Goal: Task Accomplishment & Management: Use online tool/utility

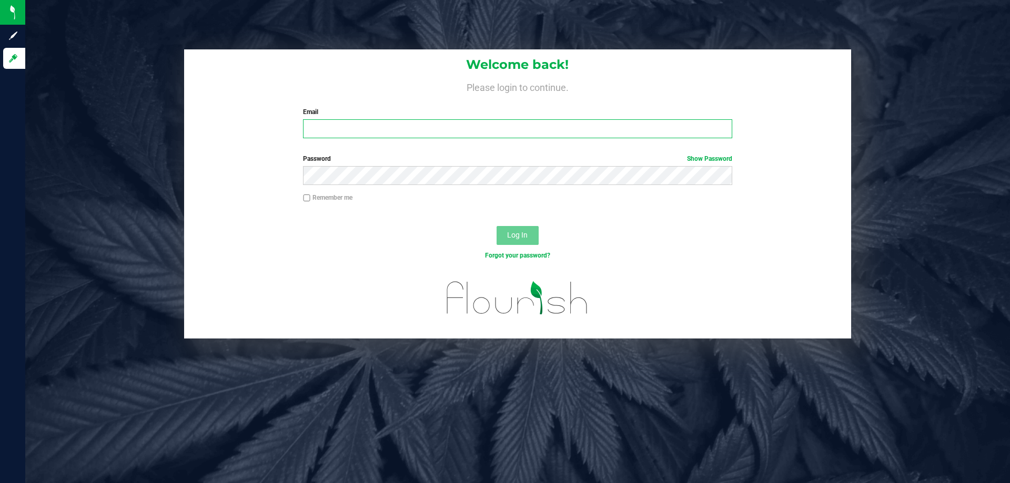
click at [327, 129] on input "Email" at bounding box center [517, 128] width 429 height 19
type input "[EMAIL_ADDRESS][DOMAIN_NAME]"
click at [497, 226] on button "Log In" at bounding box center [518, 235] width 42 height 19
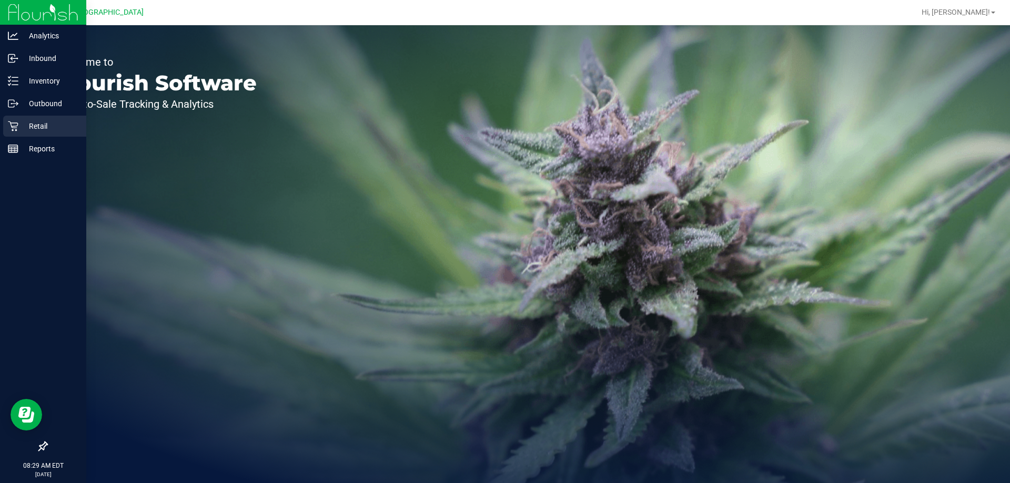
click at [45, 124] on p "Retail" at bounding box center [49, 126] width 63 height 13
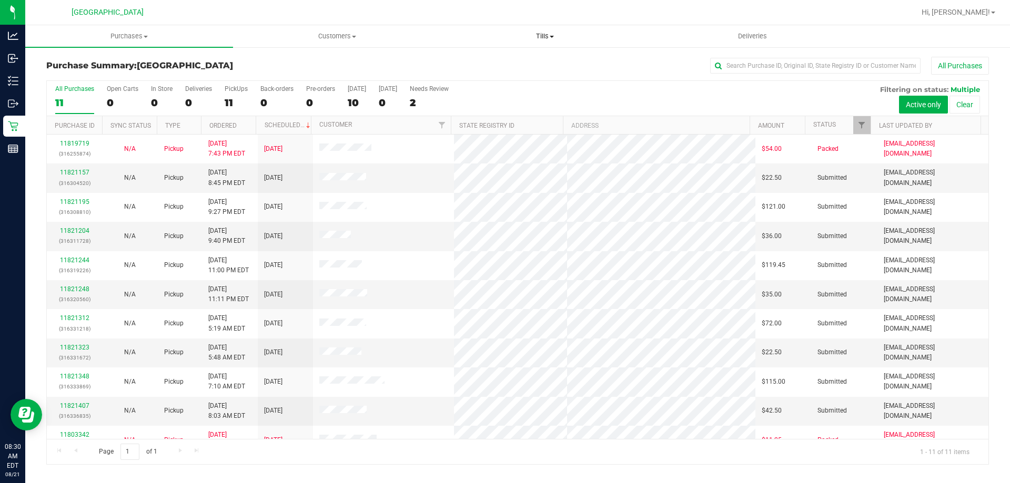
click at [543, 34] on span "Tills" at bounding box center [544, 36] width 207 height 9
click at [499, 61] on span "Manage tills" at bounding box center [476, 63] width 71 height 9
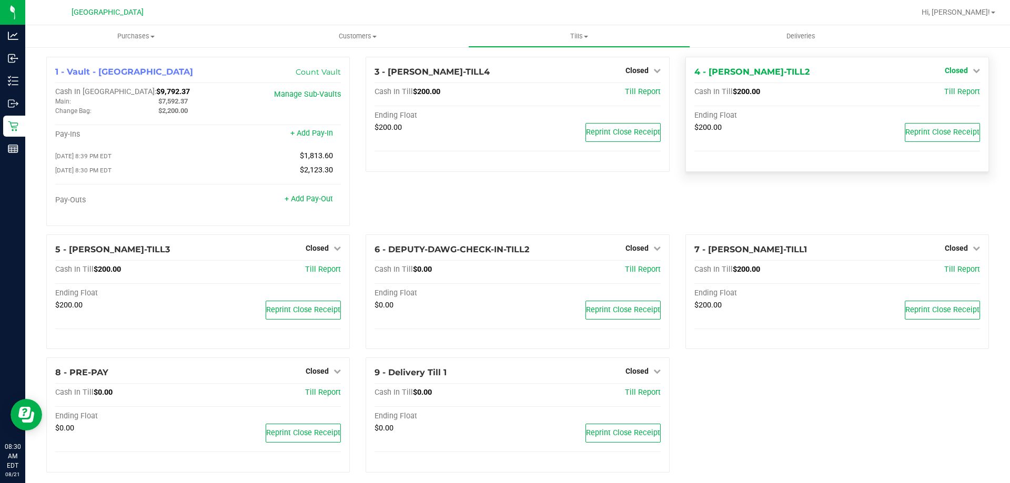
click at [955, 74] on span "Closed" at bounding box center [956, 70] width 23 height 8
click at [942, 96] on link "Open Till" at bounding box center [956, 92] width 28 height 8
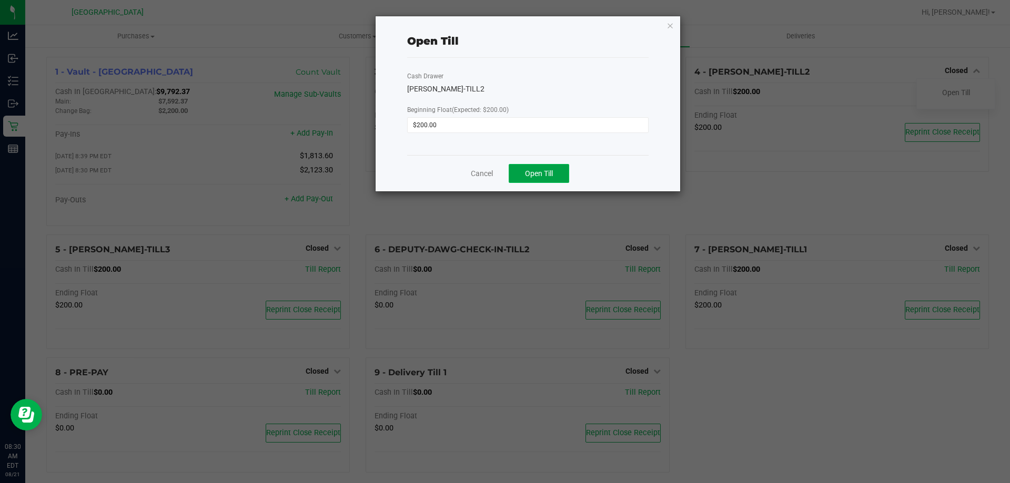
click at [550, 175] on span "Open Till" at bounding box center [539, 173] width 28 height 8
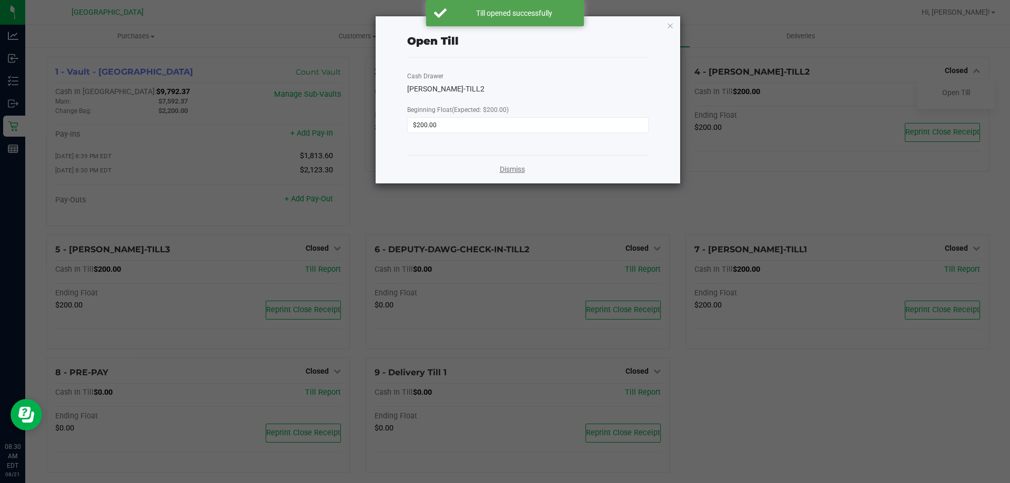
click at [511, 171] on link "Dismiss" at bounding box center [512, 169] width 25 height 11
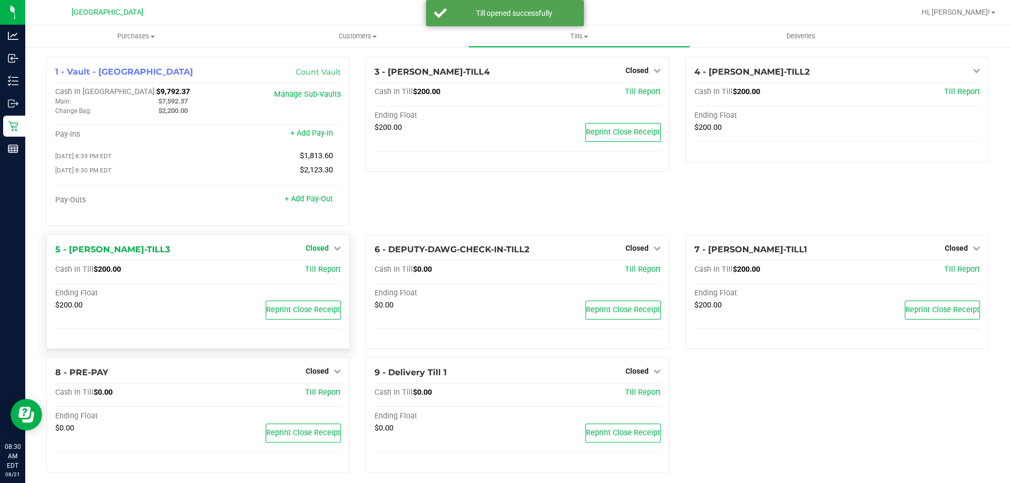
click at [316, 250] on span "Closed" at bounding box center [317, 248] width 23 height 8
click at [311, 274] on link "Open Till" at bounding box center [317, 270] width 28 height 8
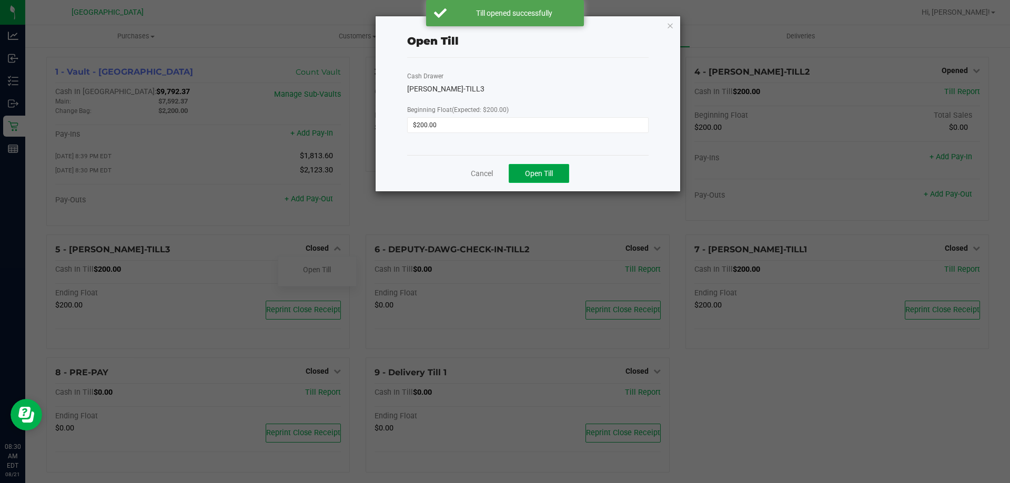
click at [539, 170] on span "Open Till" at bounding box center [539, 173] width 28 height 8
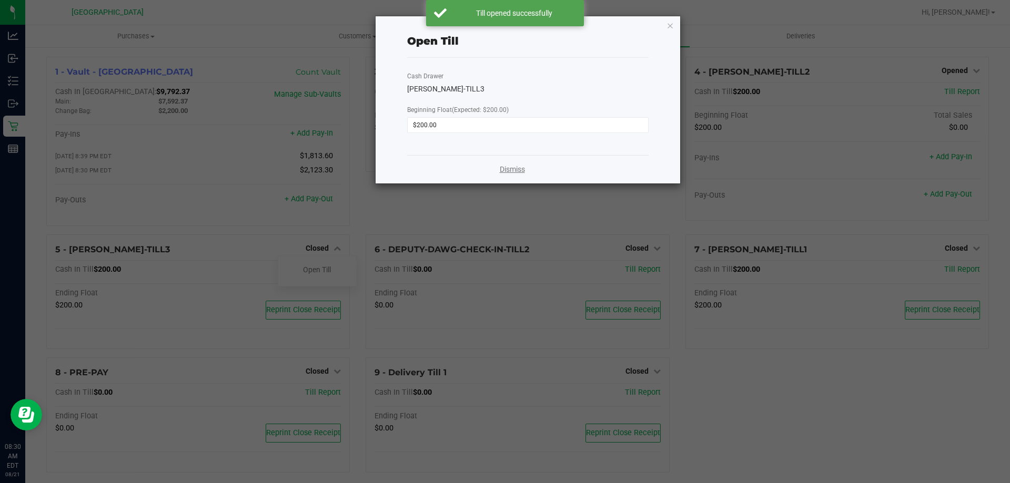
click at [511, 167] on link "Dismiss" at bounding box center [512, 169] width 25 height 11
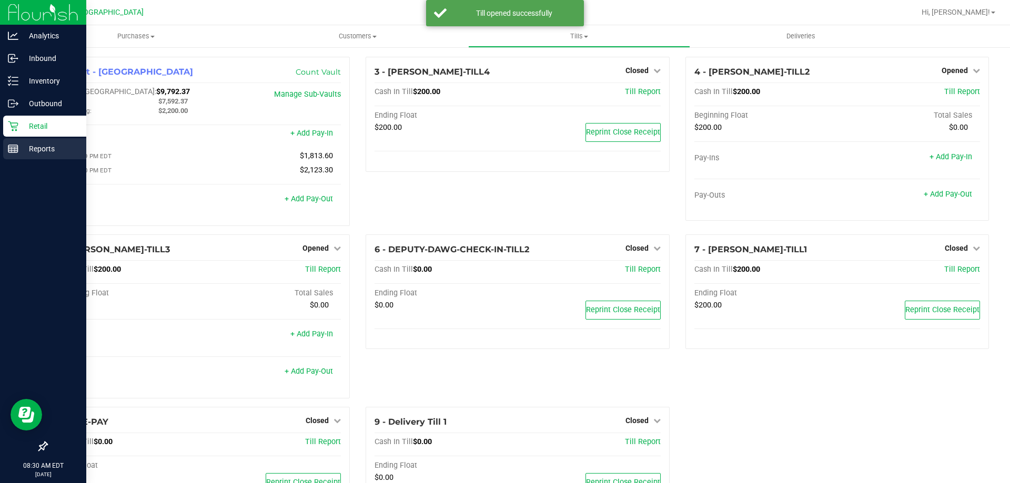
click at [12, 148] on line at bounding box center [12, 149] width 0 height 5
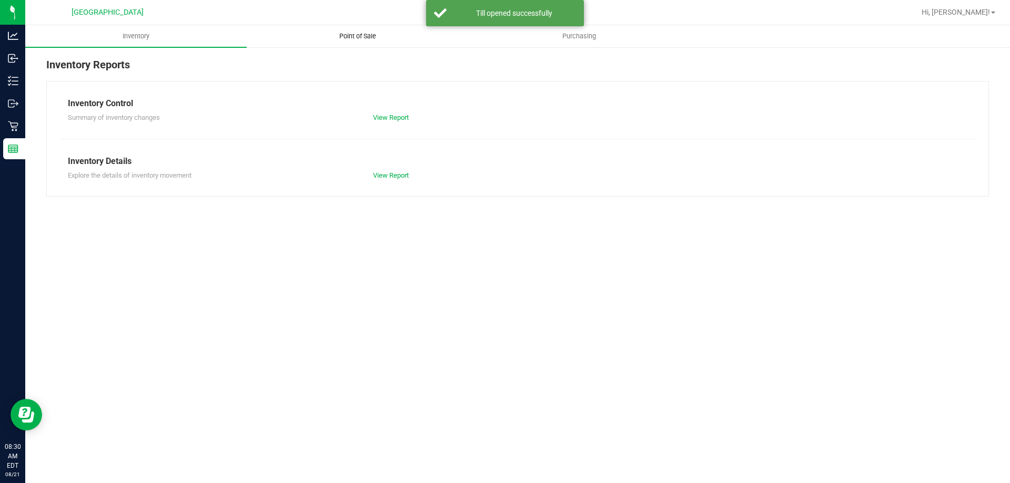
click at [357, 33] on span "Point of Sale" at bounding box center [357, 36] width 65 height 9
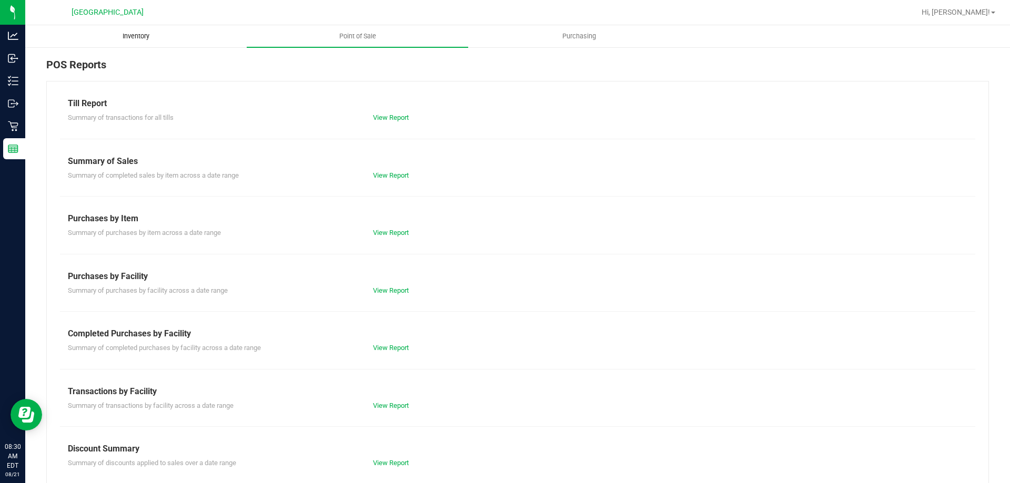
click at [142, 36] on span "Inventory" at bounding box center [135, 36] width 55 height 9
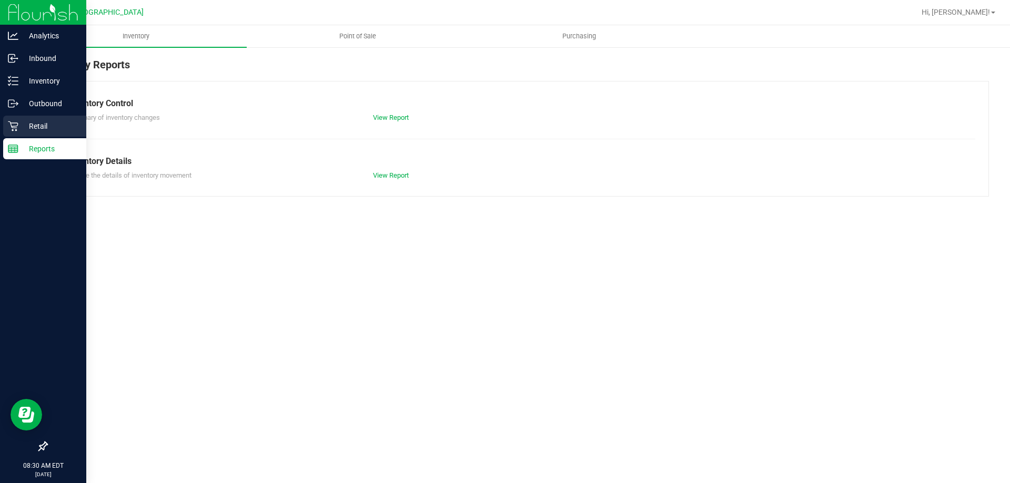
click at [27, 123] on p "Retail" at bounding box center [49, 126] width 63 height 13
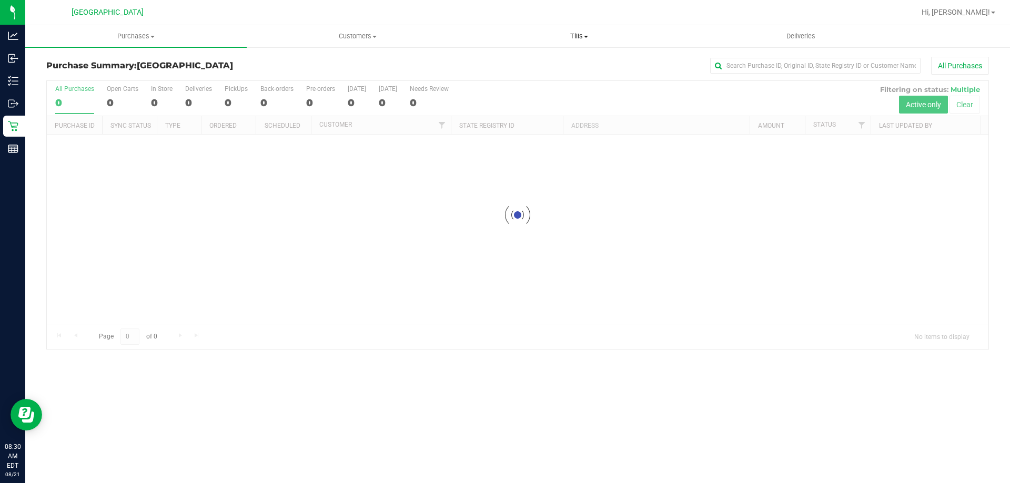
click at [576, 35] on span "Tills" at bounding box center [579, 36] width 220 height 9
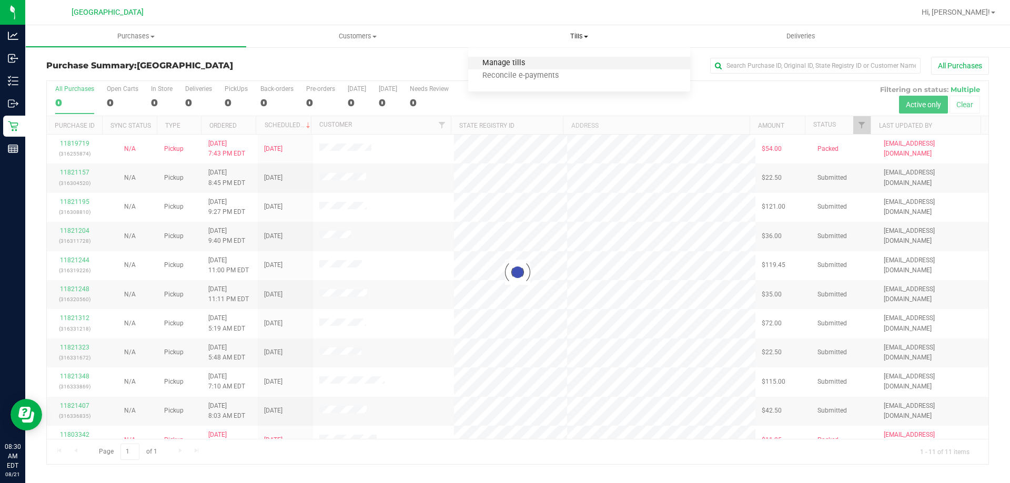
click at [508, 62] on span "Manage tills" at bounding box center [503, 63] width 71 height 9
